Goal: Communication & Community: Answer question/provide support

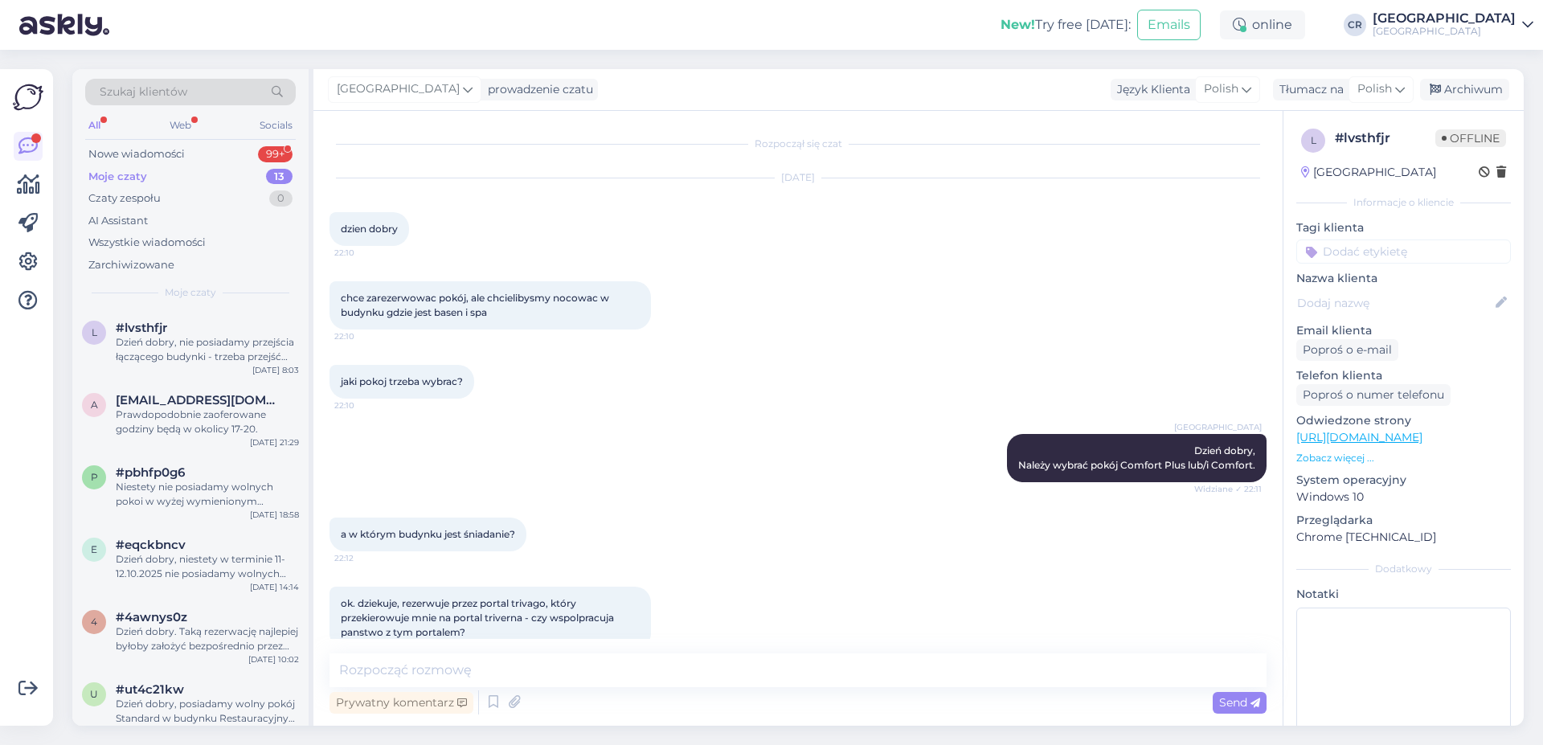
scroll to position [756, 0]
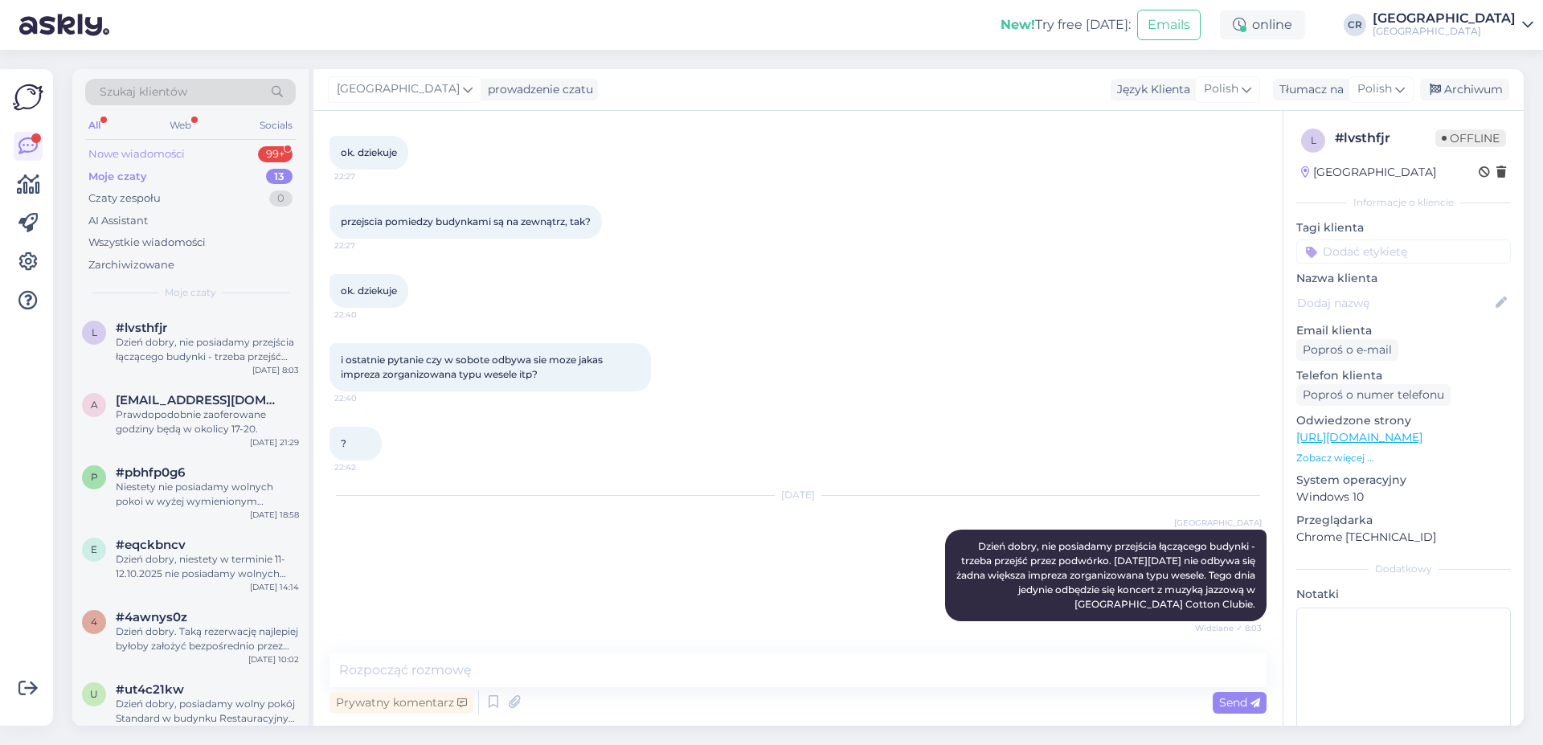
click at [151, 153] on div "Nowe wiadomości" at bounding box center [136, 154] width 96 height 16
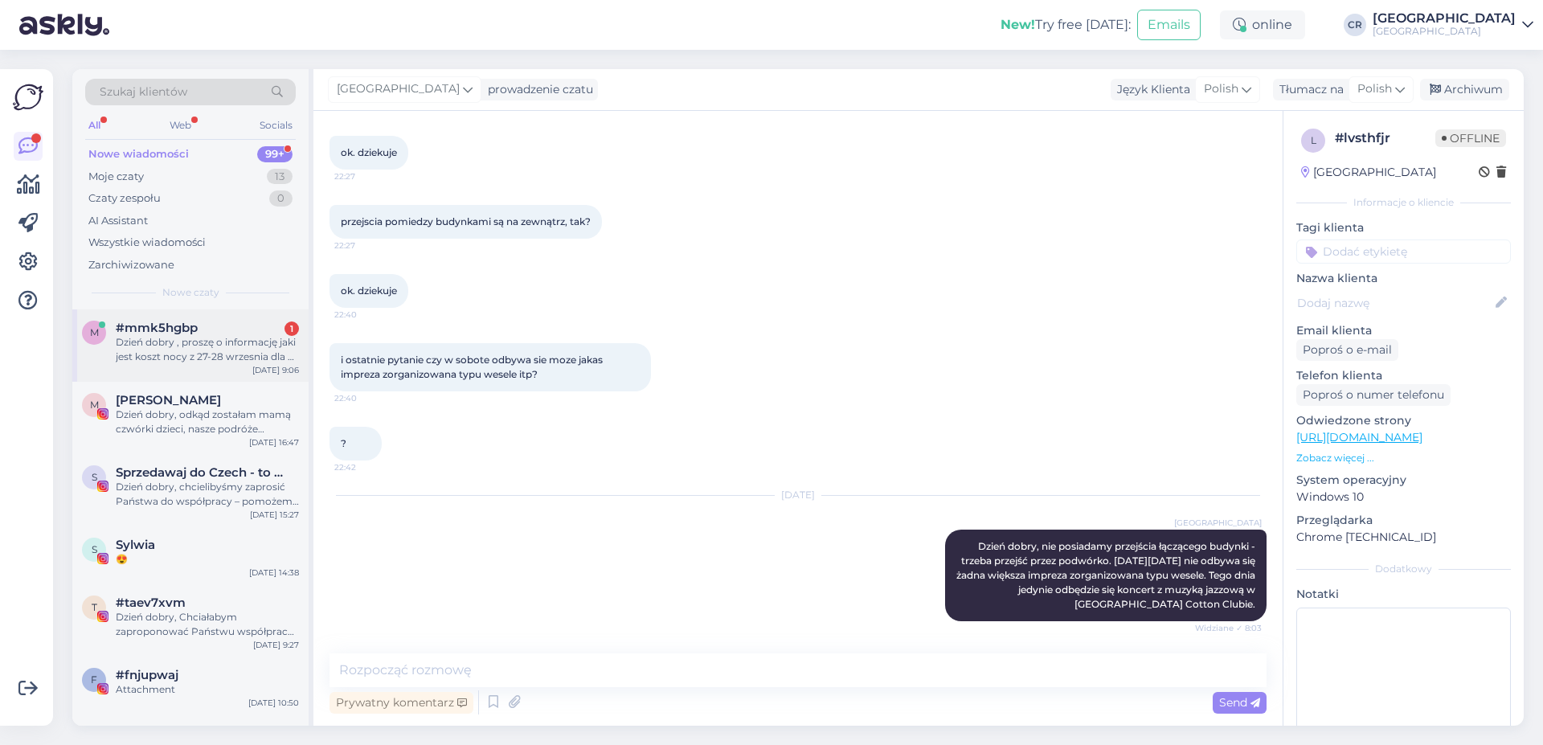
click at [141, 341] on div "Dzień dobry , proszę o informację jaki jest koszt nocy z 27-28 wrzesnia dla 2 o…" at bounding box center [207, 349] width 183 height 29
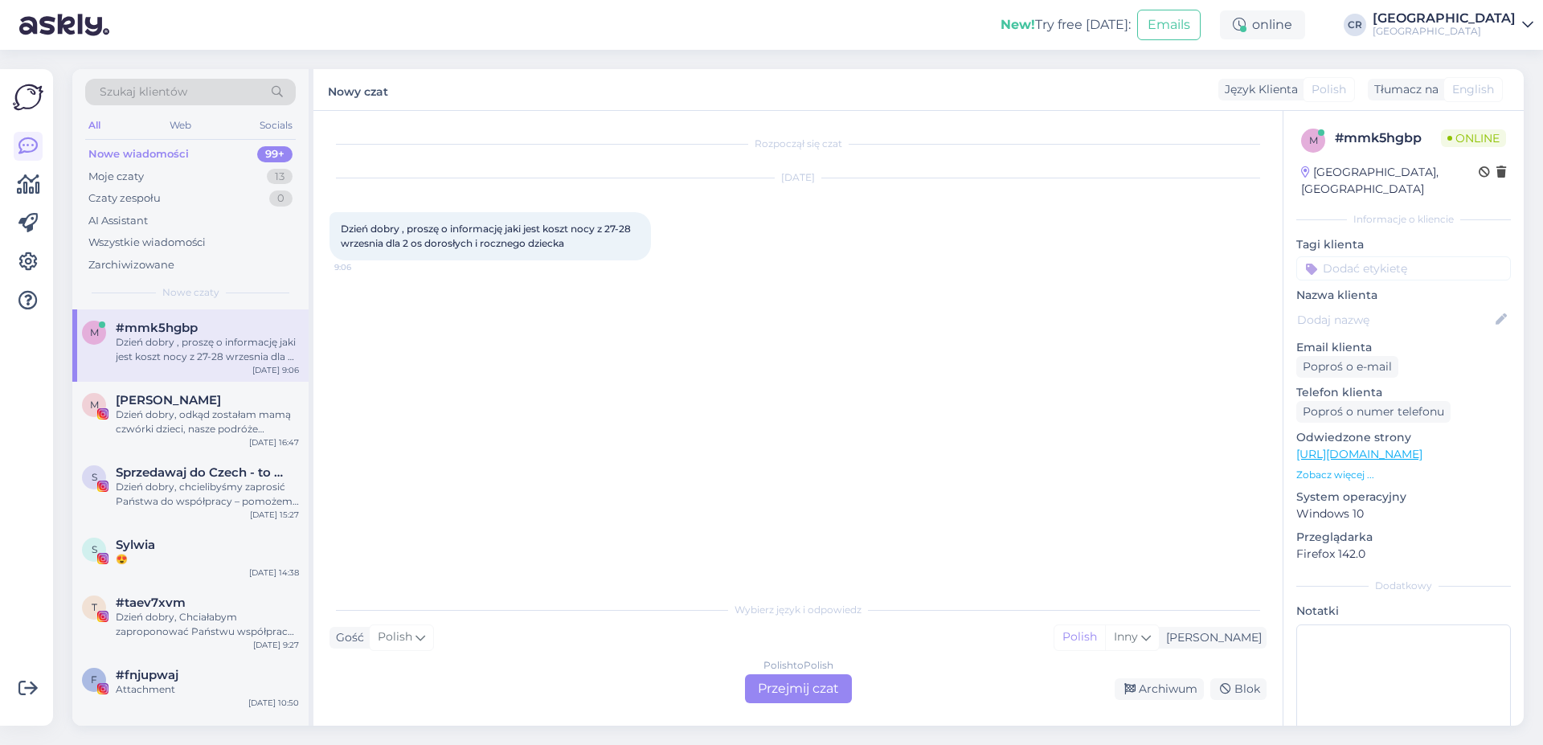
click at [766, 692] on div "Polish to Polish Przejmij czat" at bounding box center [798, 688] width 107 height 29
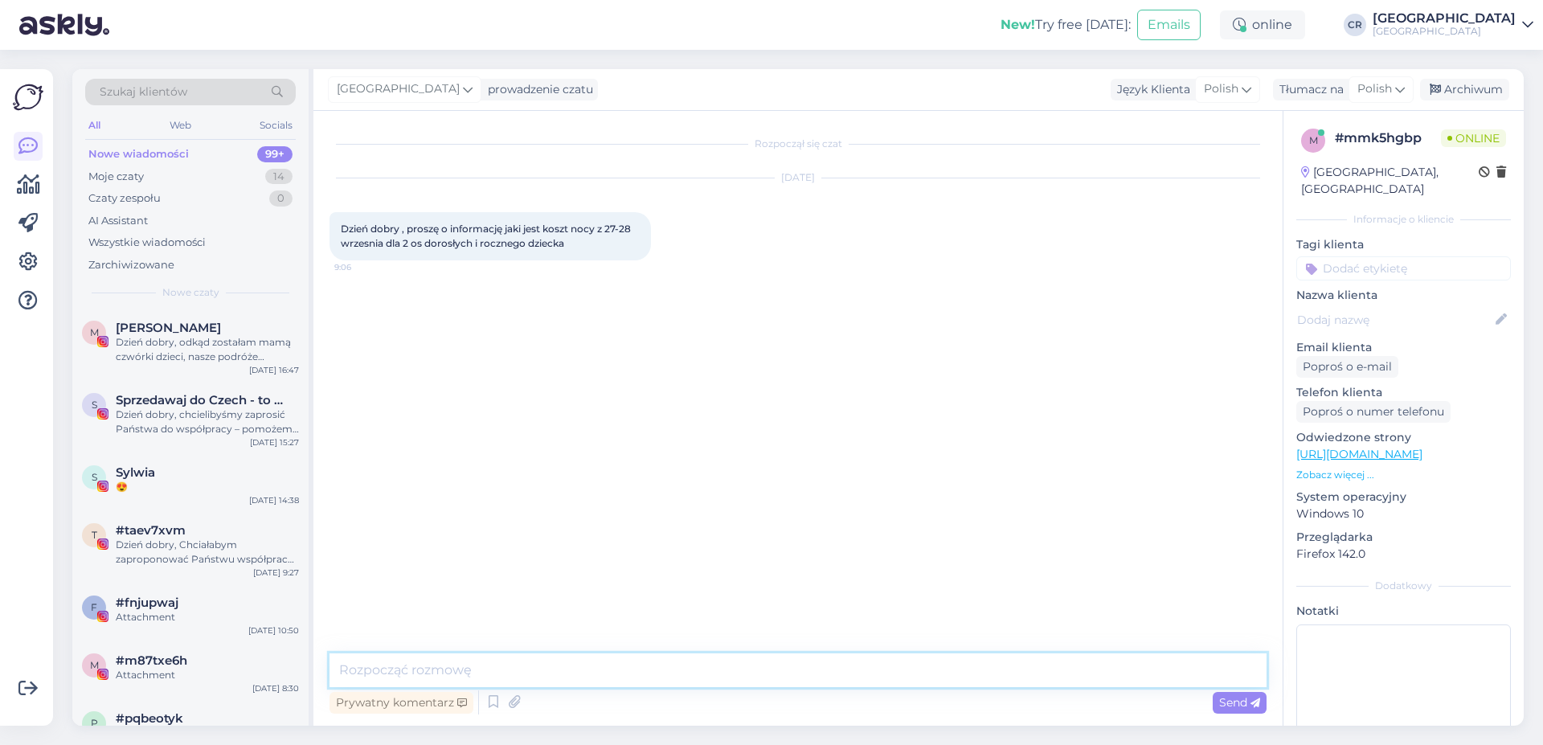
click at [407, 664] on textarea at bounding box center [797, 670] width 937 height 34
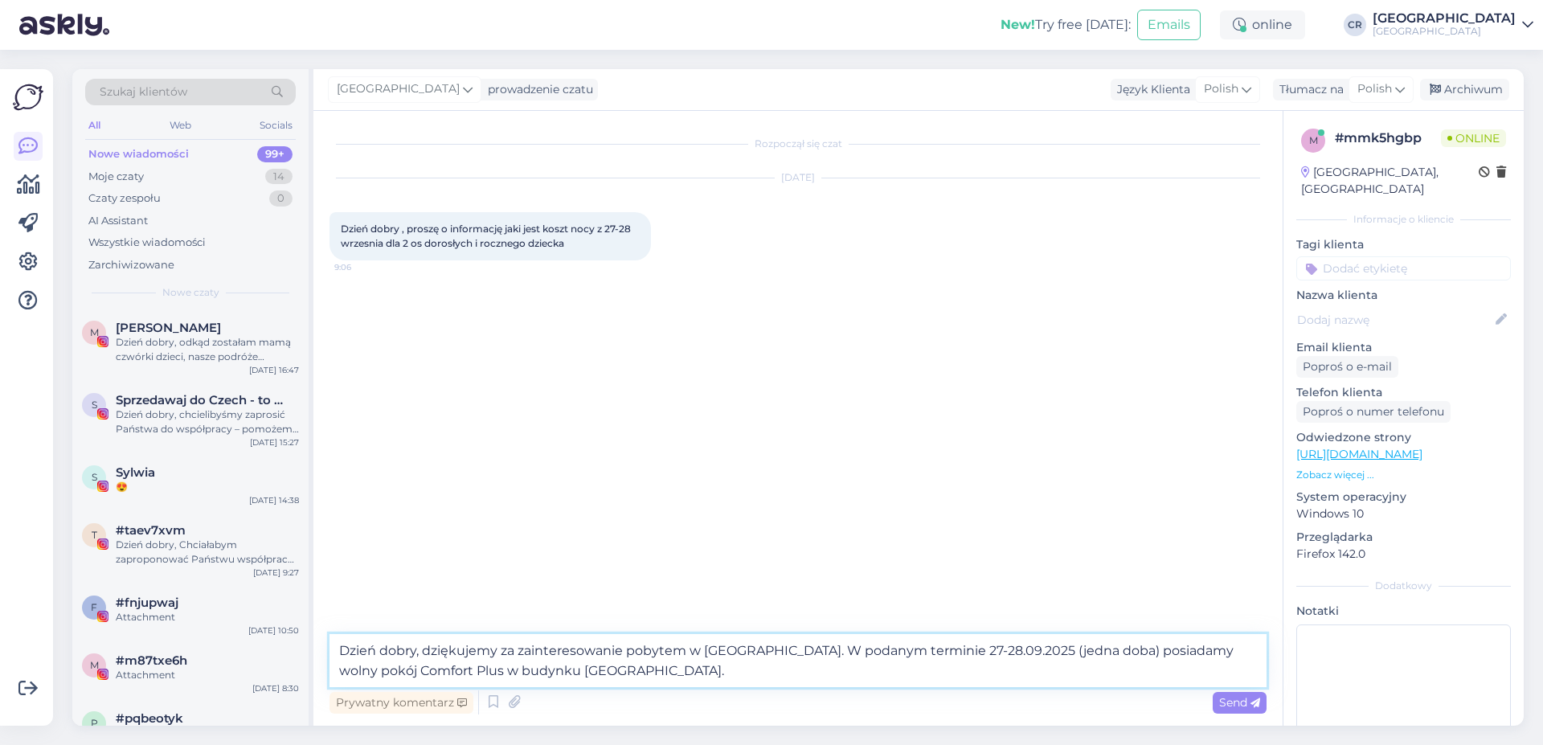
click at [645, 669] on textarea "Dzień dobry, dziękujemy za zainteresowanie pobytem w [GEOGRAPHIC_DATA]. W podan…" at bounding box center [797, 660] width 937 height 53
click at [754, 673] on textarea "Dzień dobry, dziękujemy za zainteresowanie pobytem w [GEOGRAPHIC_DATA]. W podan…" at bounding box center [797, 660] width 937 height 53
click at [751, 668] on textarea "Dzień dobry, dziękujemy za zainteresowanie pobytem w [GEOGRAPHIC_DATA]. W podan…" at bounding box center [797, 660] width 937 height 53
click at [834, 677] on textarea "Dzień dobry, dziękujemy za zainteresowanie pobytem w [GEOGRAPHIC_DATA]. W podan…" at bounding box center [797, 660] width 937 height 53
click at [818, 671] on textarea "Dzień dobry, dziękujemy za zainteresowanie pobytem w [GEOGRAPHIC_DATA]. W podan…" at bounding box center [797, 660] width 937 height 53
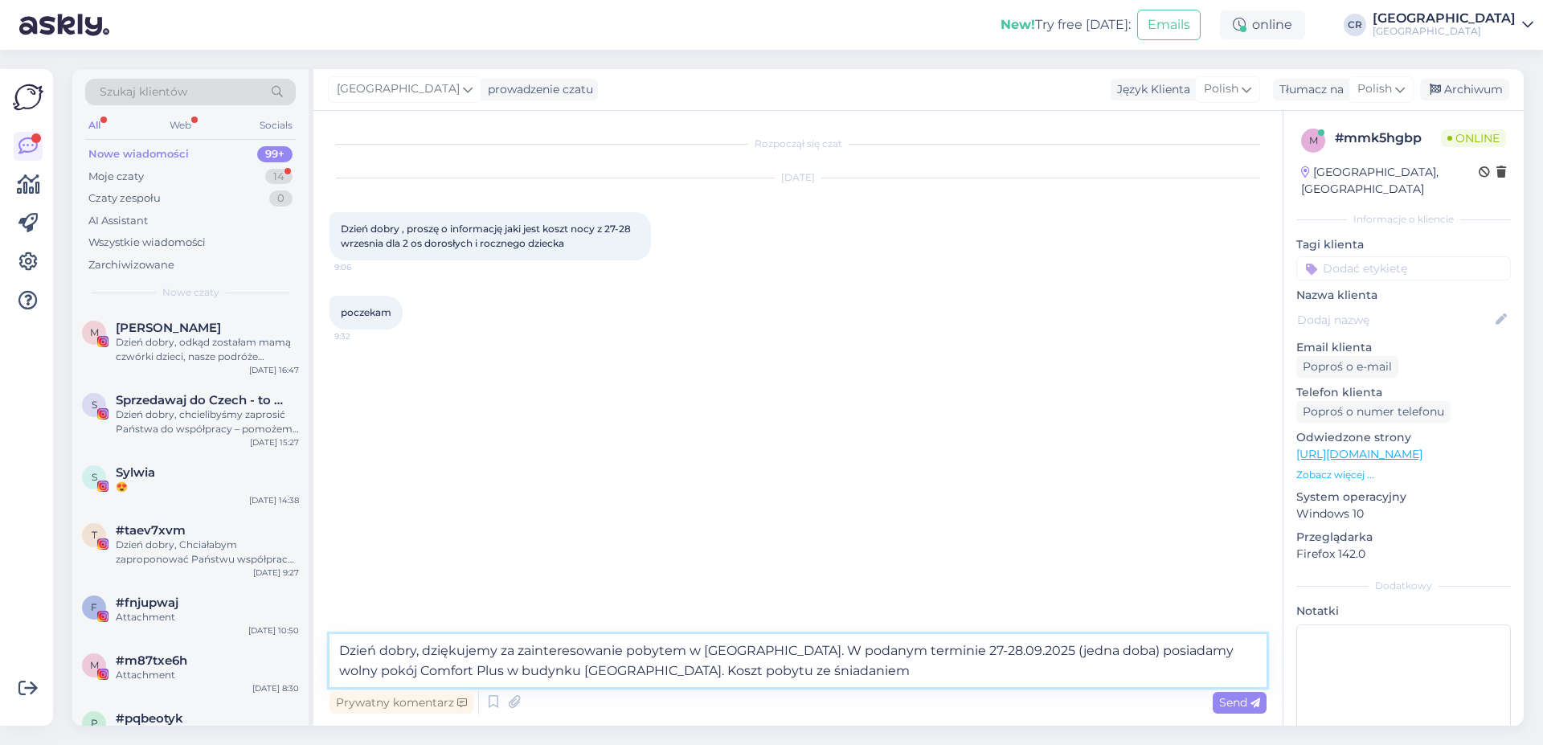
click at [832, 679] on textarea "Dzień dobry, dziękujemy za zainteresowanie pobytem w [GEOGRAPHIC_DATA]. W podan…" at bounding box center [797, 660] width 937 height 53
type textarea "Dzień dobry, dziękujemy za zainteresowanie pobytem w [GEOGRAPHIC_DATA]. W podan…"
click at [1215, 707] on div "Send" at bounding box center [1239, 703] width 54 height 22
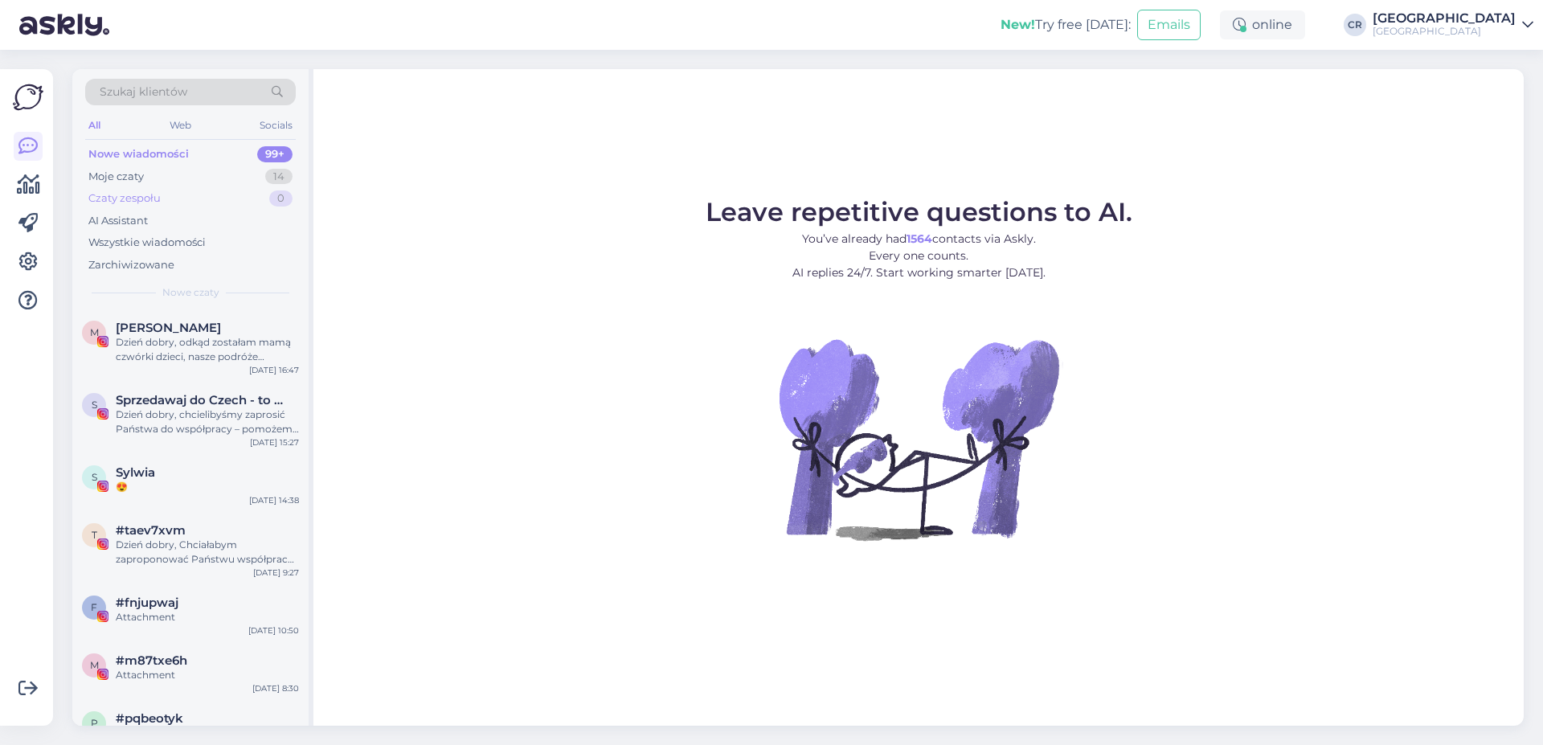
click at [157, 192] on div "Czaty zespołu" at bounding box center [124, 198] width 72 height 16
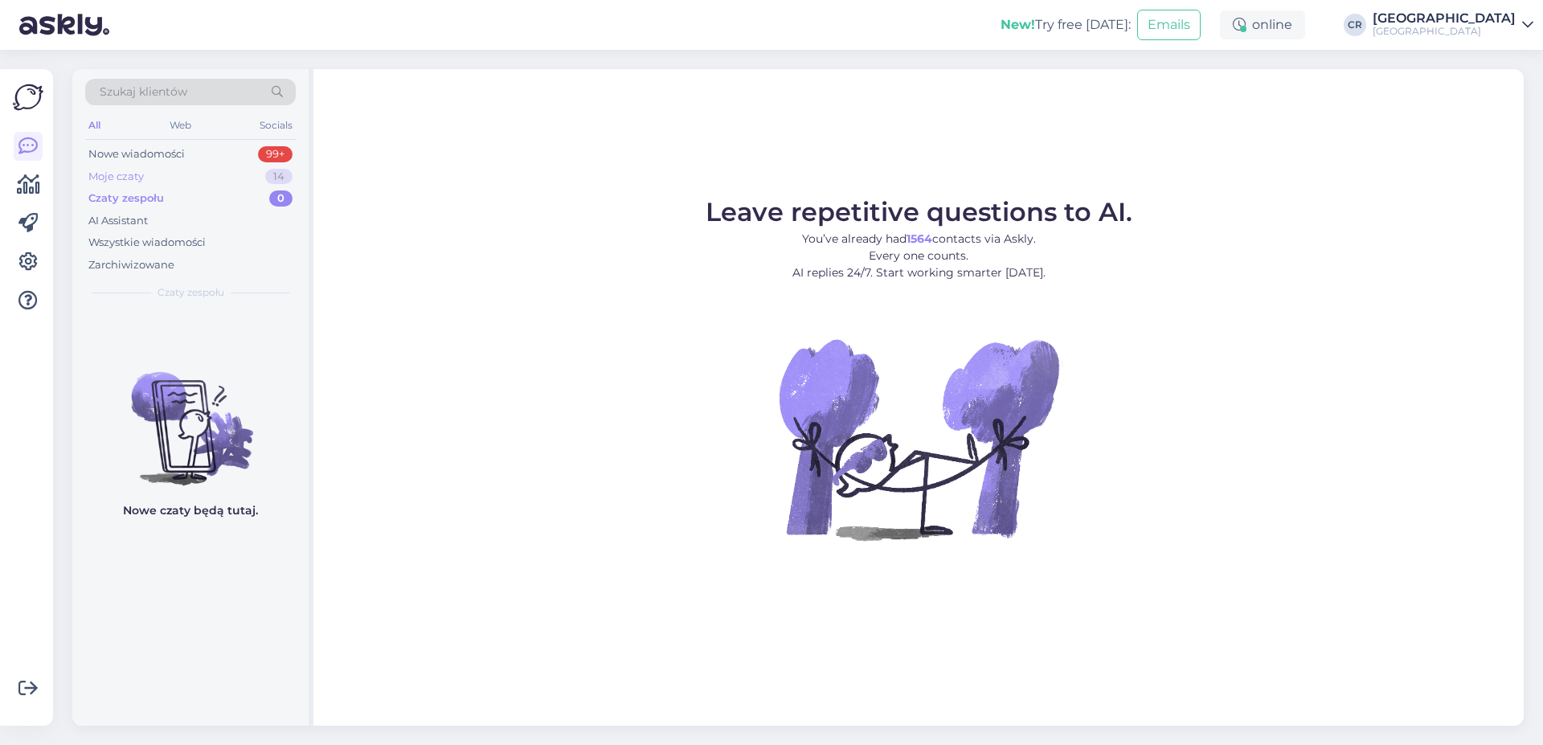
click at [158, 180] on div "Moje czaty 14" at bounding box center [190, 177] width 210 height 22
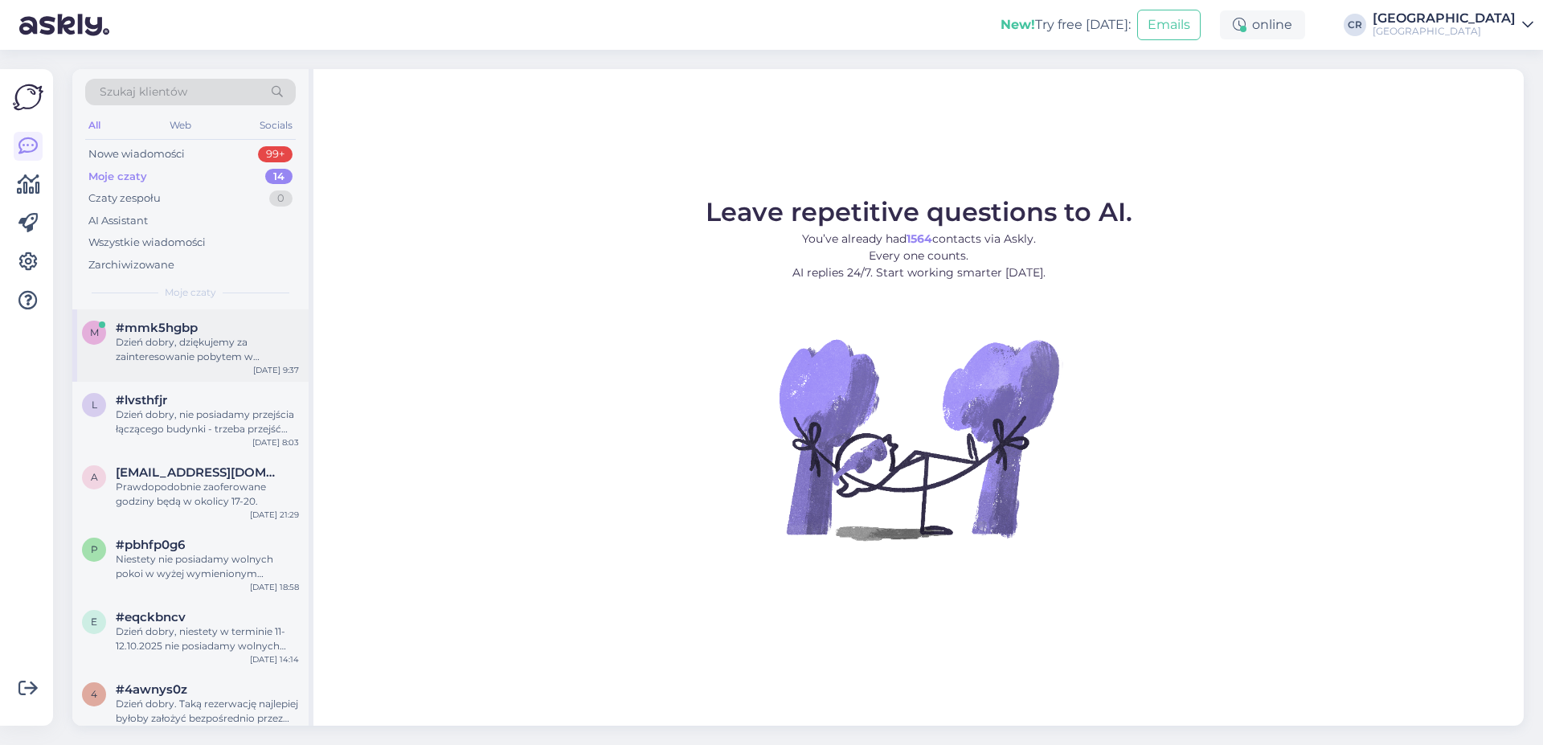
click at [183, 321] on span "#mmk5hgbp" at bounding box center [157, 328] width 82 height 14
